Goal: Information Seeking & Learning: Learn about a topic

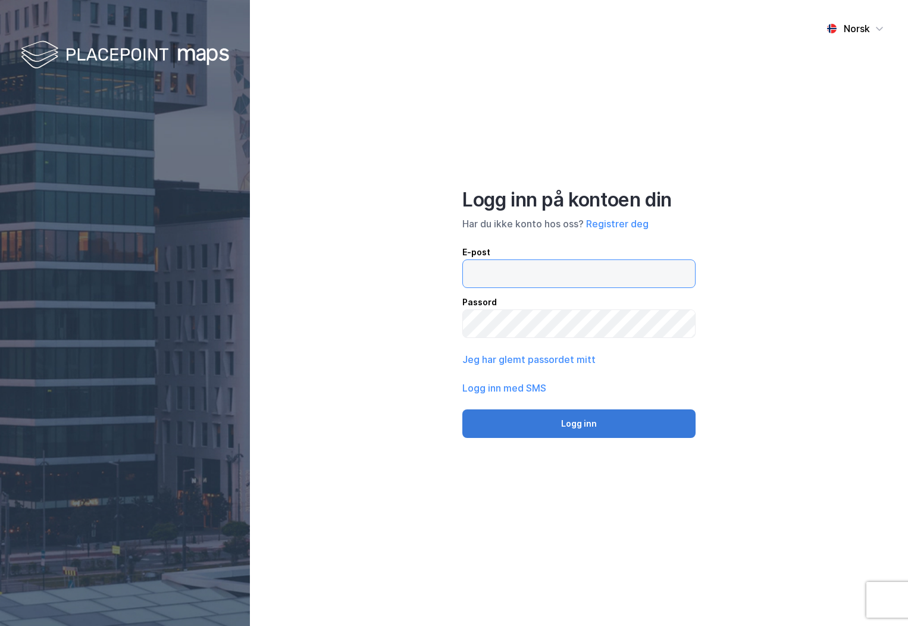
type input "[PERSON_NAME][EMAIL_ADDRESS][DOMAIN_NAME]"
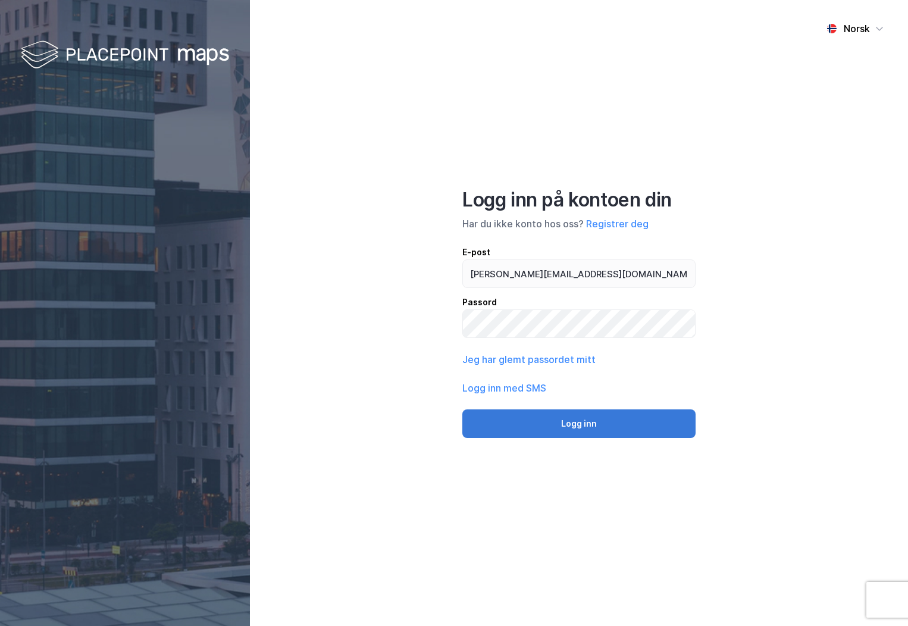
click at [565, 427] on button "Logg inn" at bounding box center [578, 423] width 233 height 29
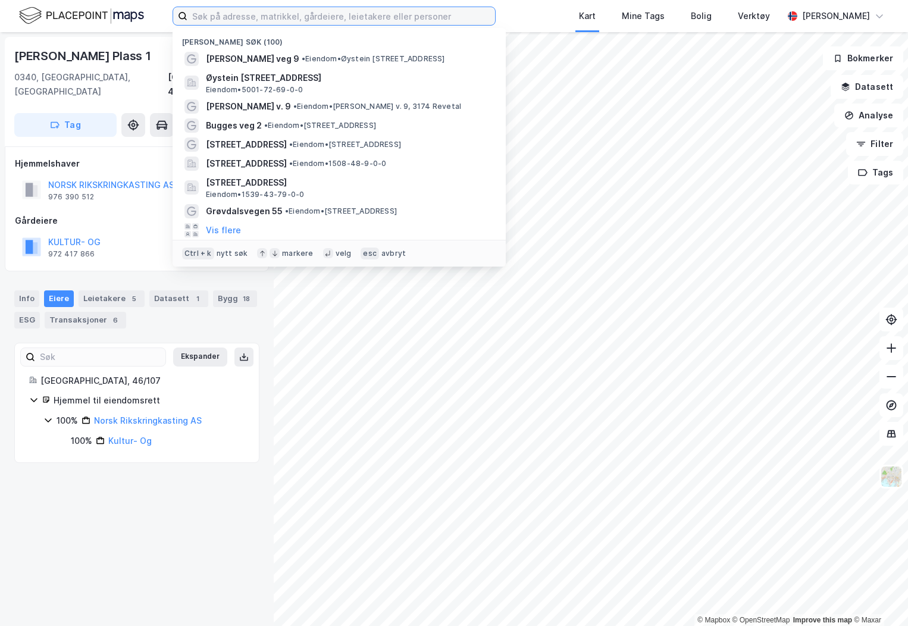
click at [311, 16] on input at bounding box center [341, 16] width 308 height 18
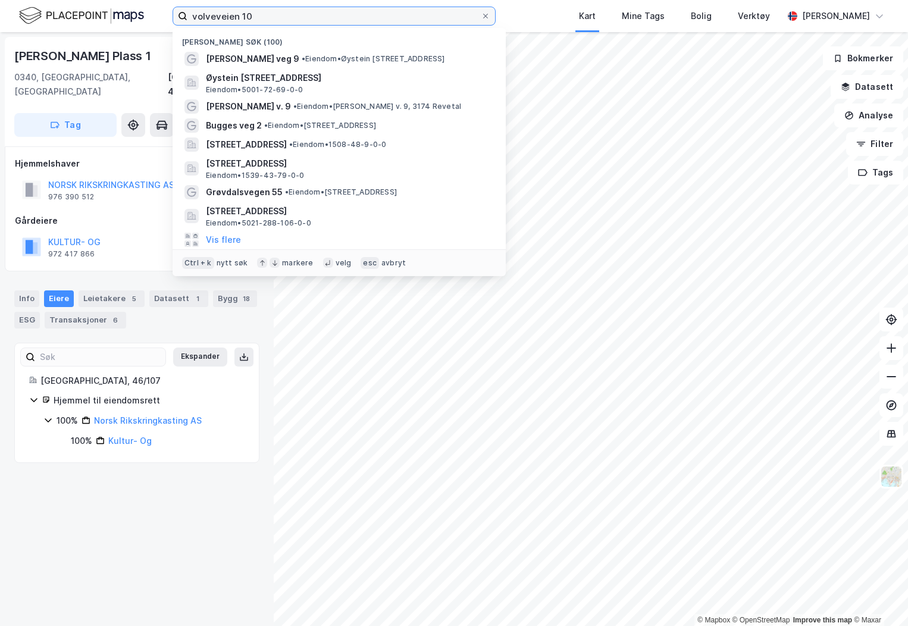
type input "volveveien 10"
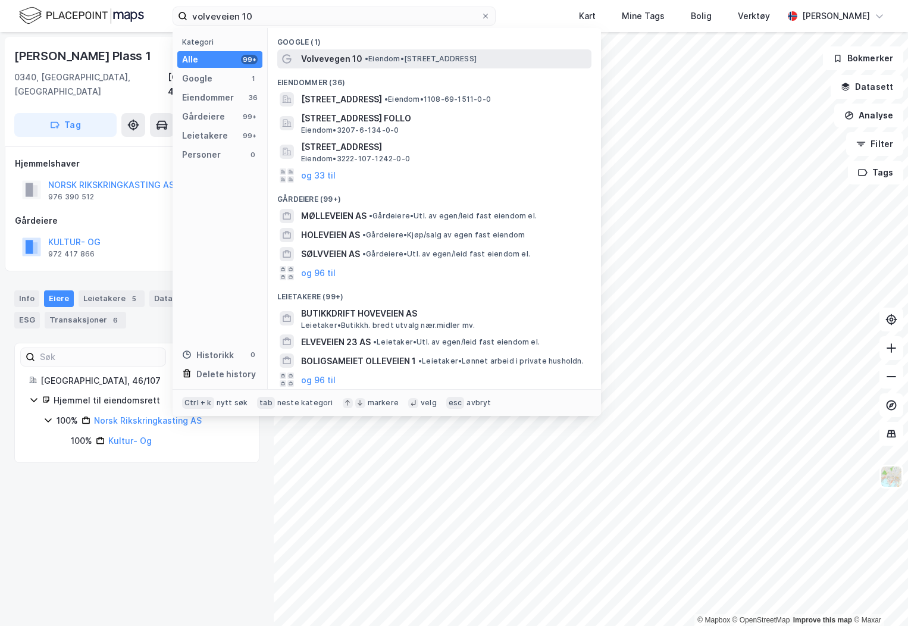
click at [360, 67] on div "Volvevegen 10 • Eiendom • [STREET_ADDRESS]" at bounding box center [434, 58] width 314 height 19
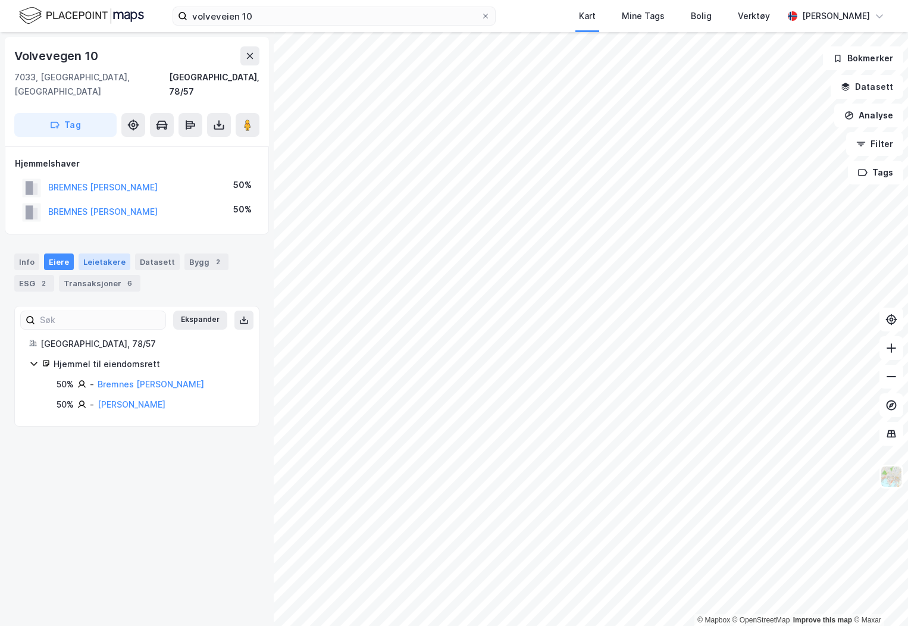
click at [120, 254] on div "Leietakere" at bounding box center [105, 262] width 52 height 17
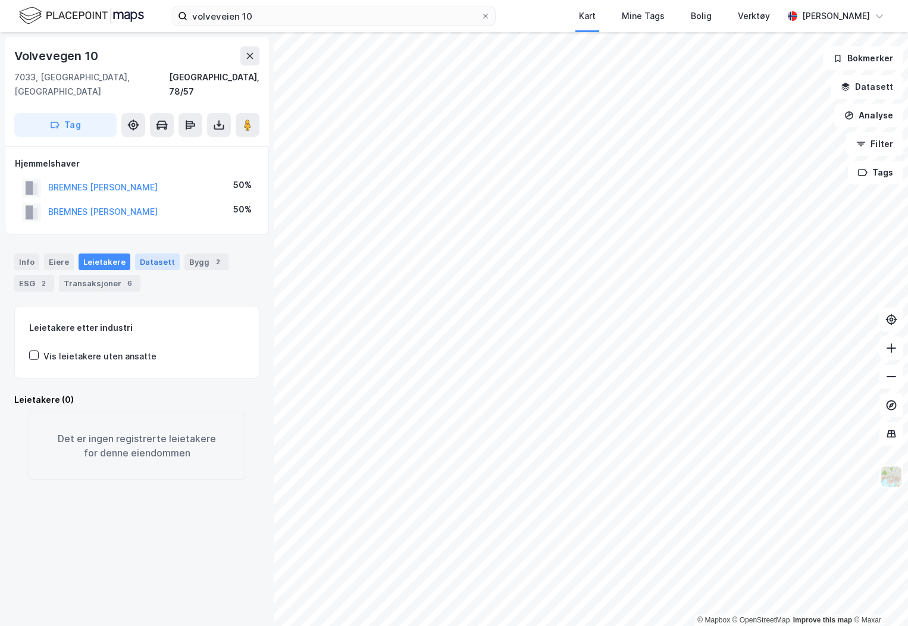
click at [147, 254] on div "Datasett" at bounding box center [157, 262] width 45 height 17
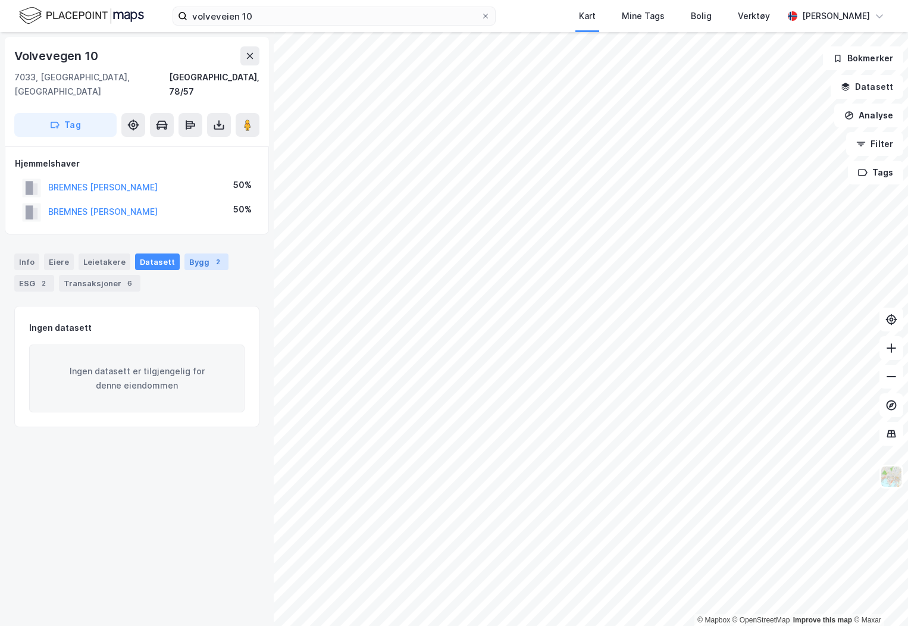
click at [194, 254] on div "Bygg 2" at bounding box center [206, 262] width 44 height 17
